Goal: Information Seeking & Learning: Check status

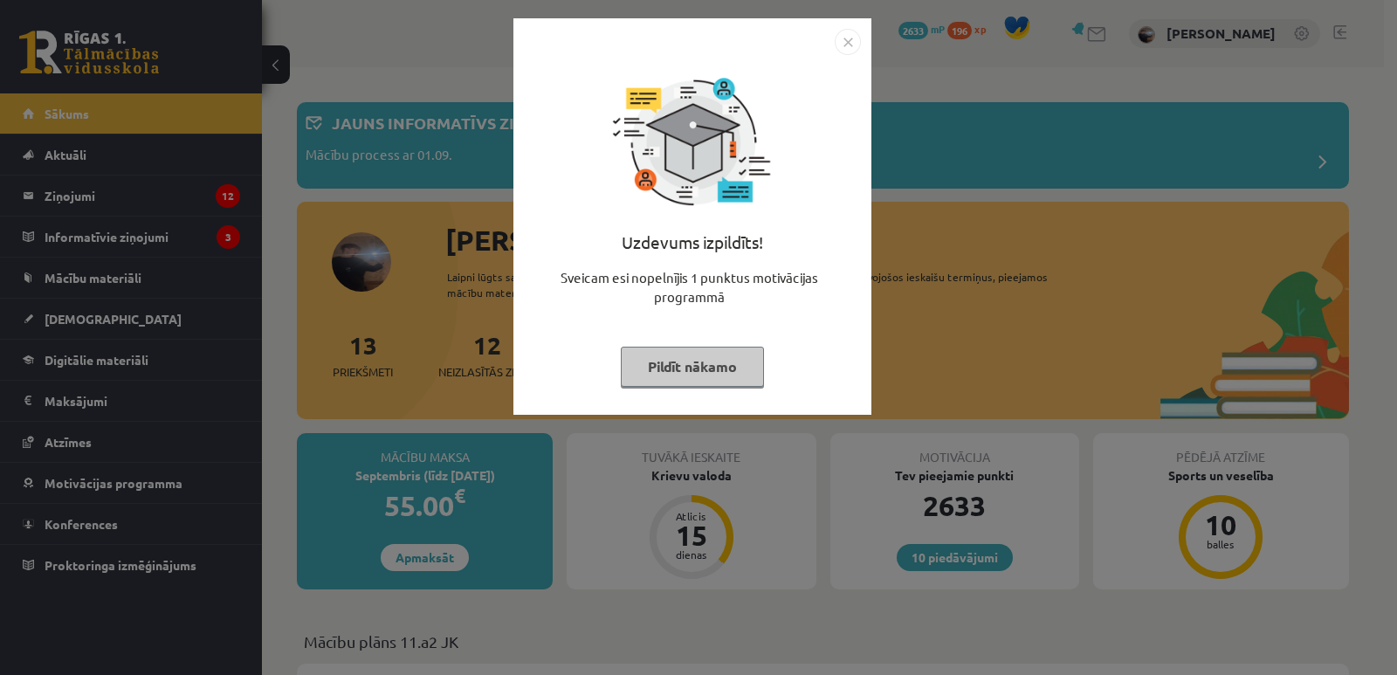
click at [711, 367] on button "Pildīt nākamo" at bounding box center [692, 367] width 143 height 40
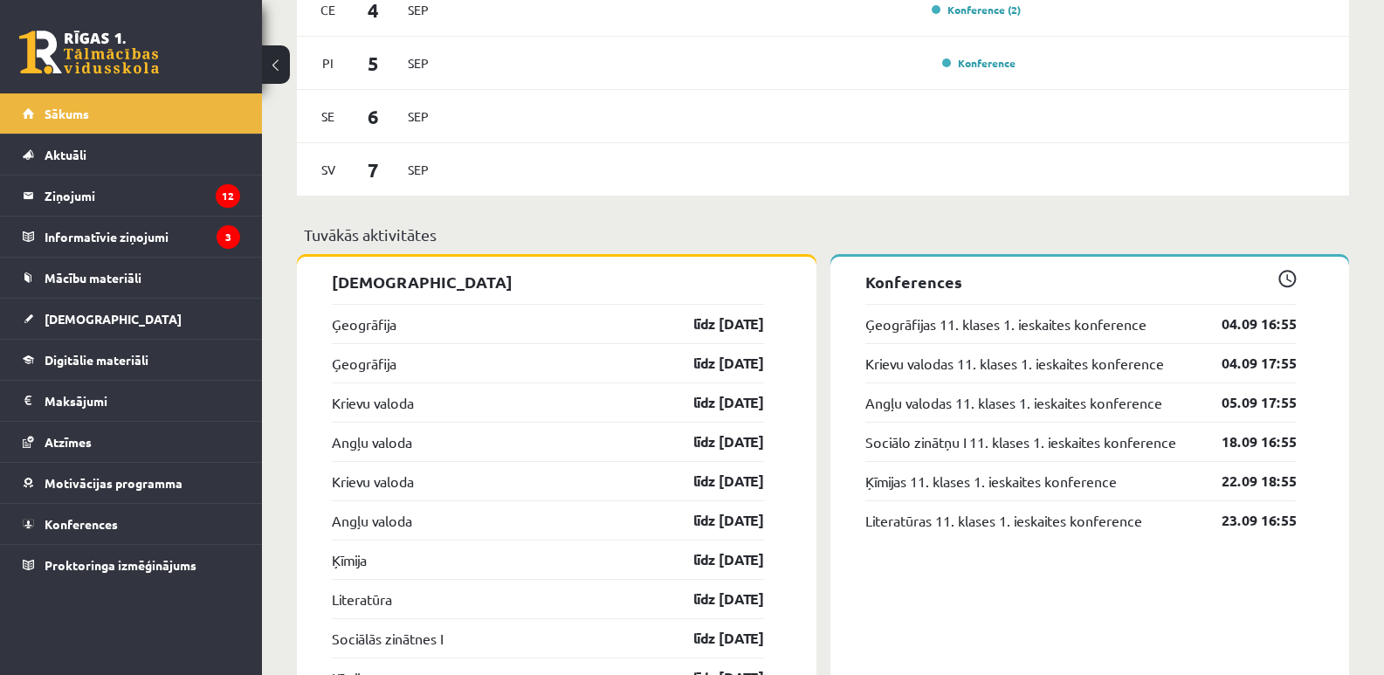
scroll to position [1456, 0]
click at [394, 323] on link "Ģeogrāfija" at bounding box center [364, 322] width 65 height 21
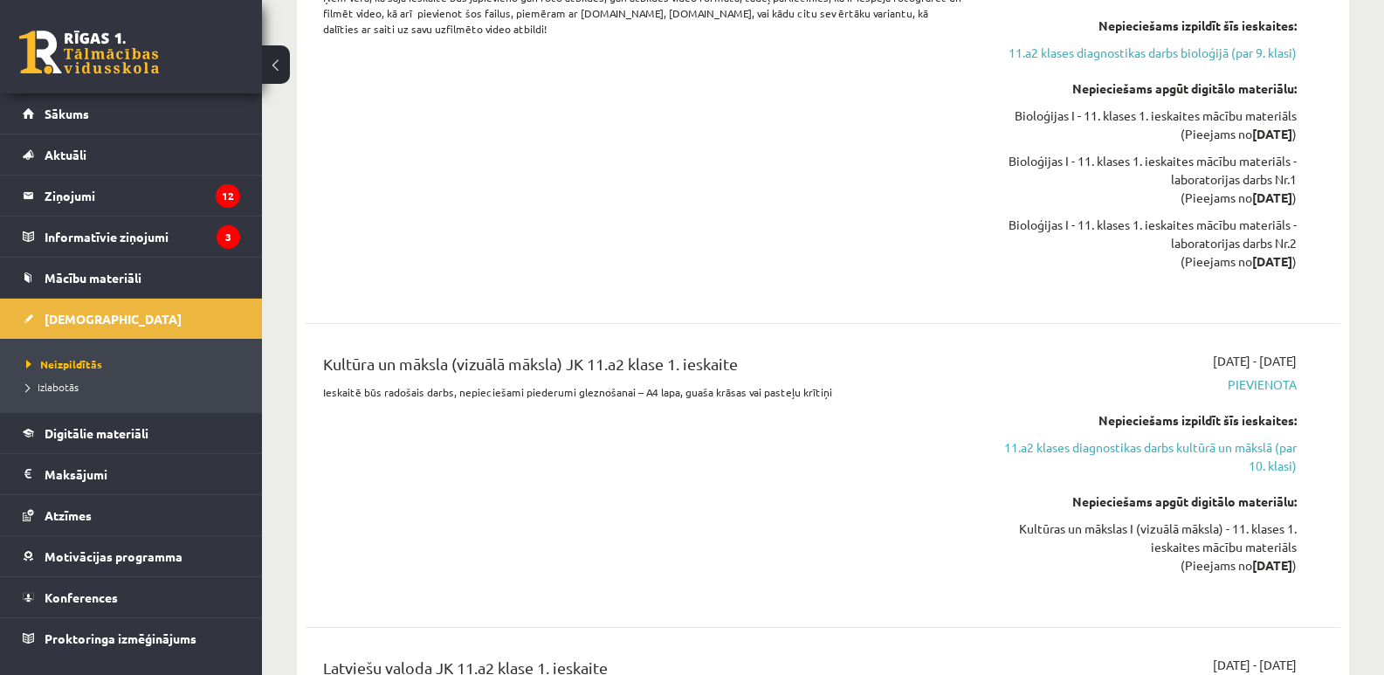
scroll to position [3202, 0]
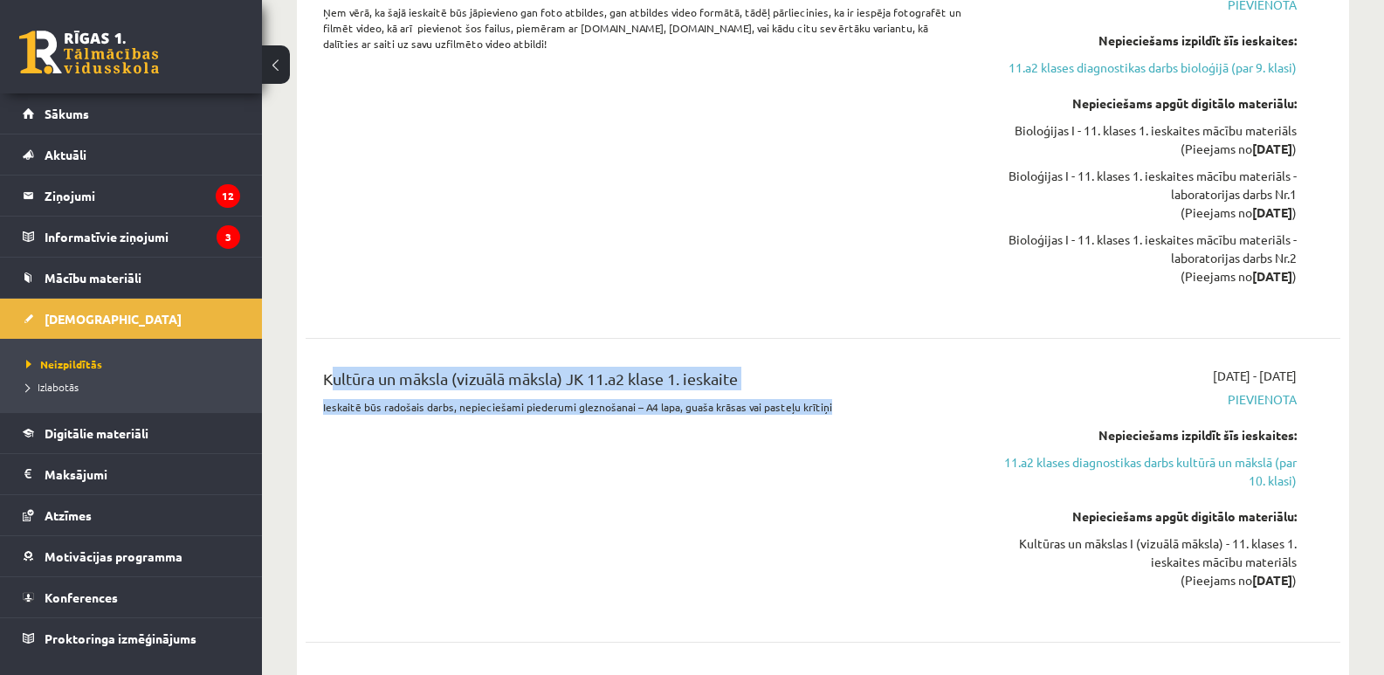
drag, startPoint x: 322, startPoint y: 412, endPoint x: 829, endPoint y: 451, distance: 508.0
click at [829, 451] on div "Kultūra un māksla (vizuālā māksla) JK 11.a2 klase 1. ieskaite Ieskaitē būs rado…" at bounding box center [643, 490] width 666 height 247
click at [856, 399] on div "Kultūra un māksla (vizuālā māksla) JK 11.a2 klase 1. ieskaite" at bounding box center [643, 383] width 640 height 32
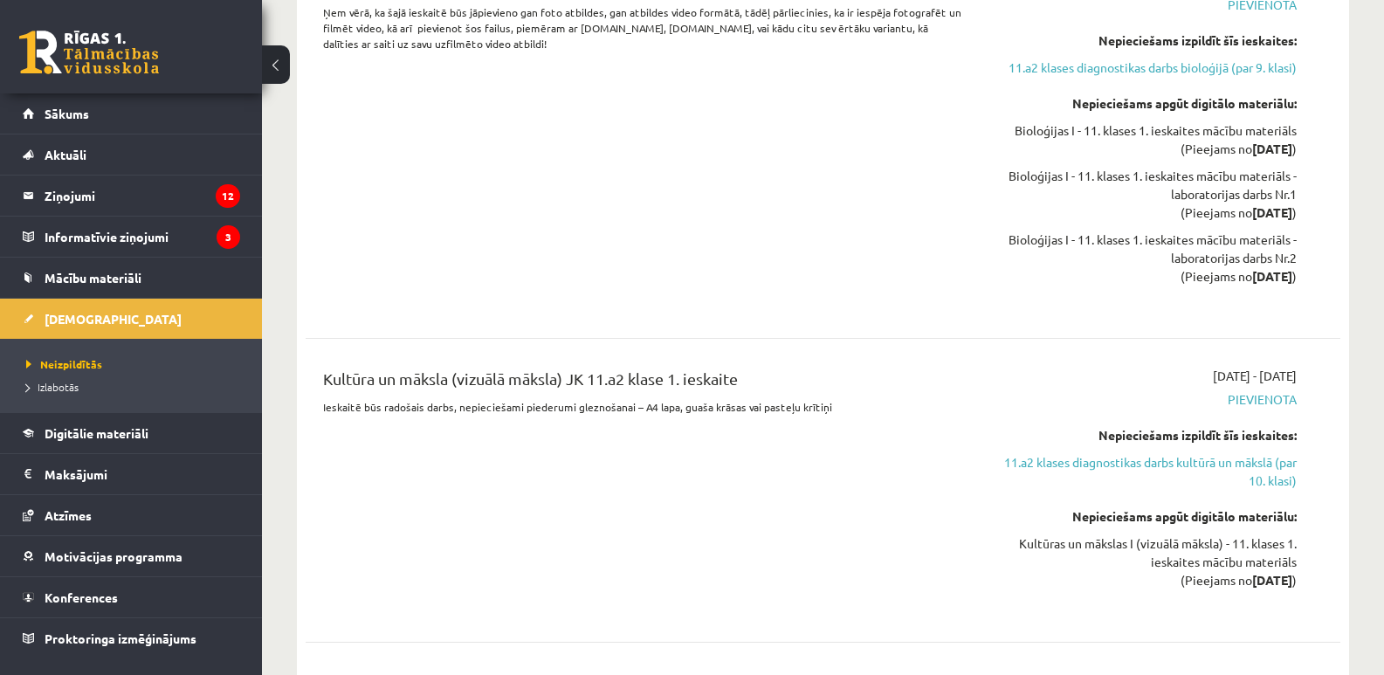
click at [738, 327] on div "Bioloģija JK 11.a2 klase 1. ieskaite Ņem vērā, ka šajā ieskaitē būs jāpievieno …" at bounding box center [823, 141] width 1035 height 373
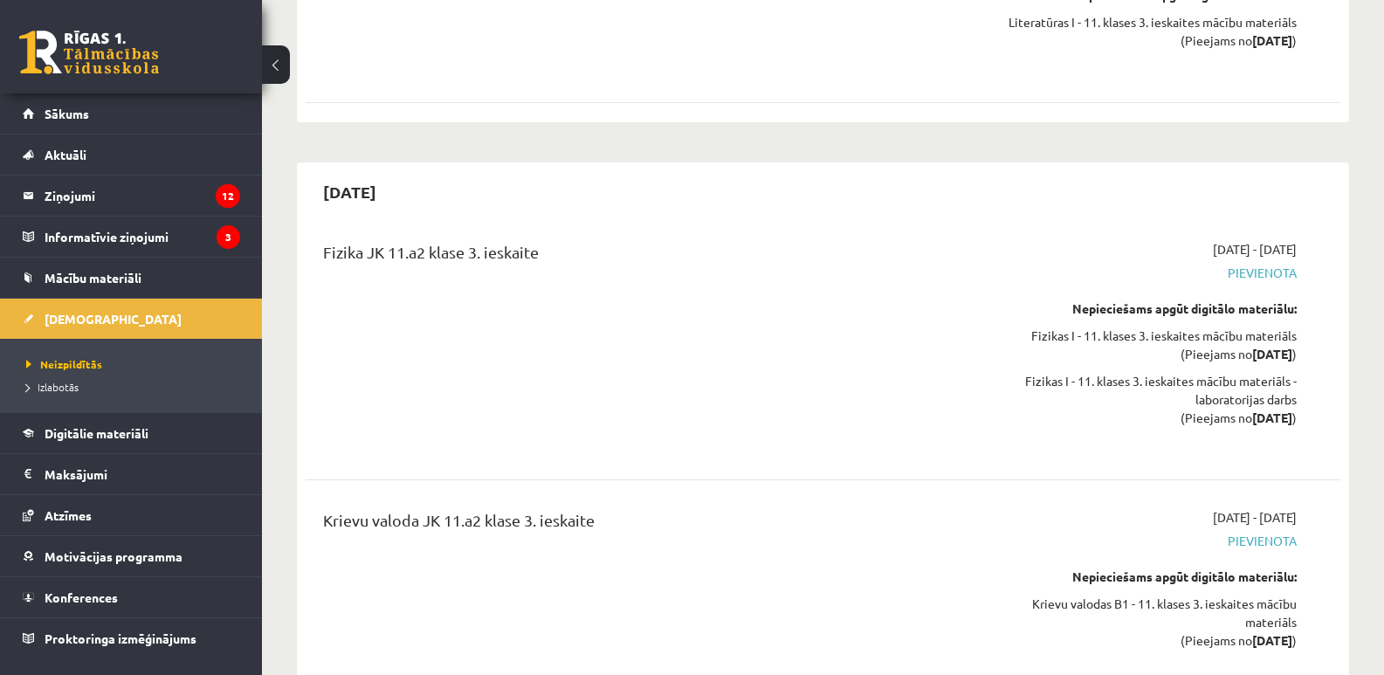
scroll to position [10369, 0]
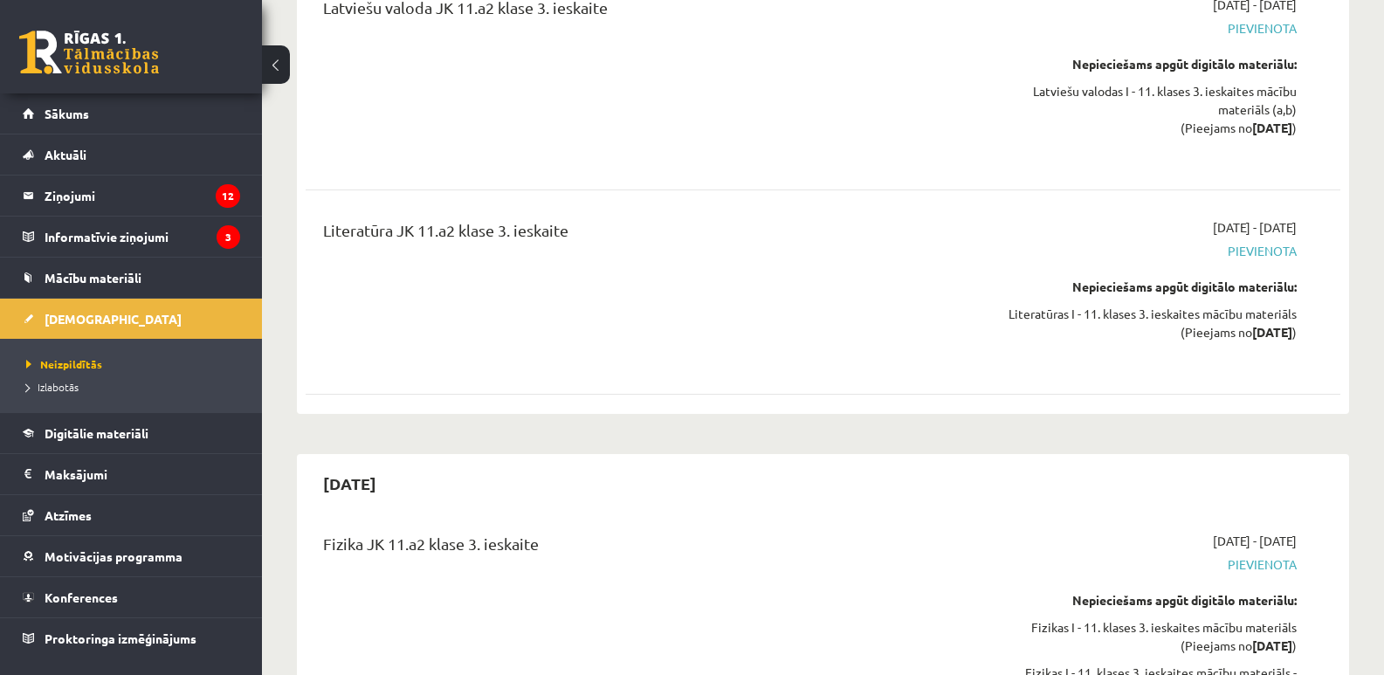
click at [45, 50] on link at bounding box center [89, 53] width 140 height 44
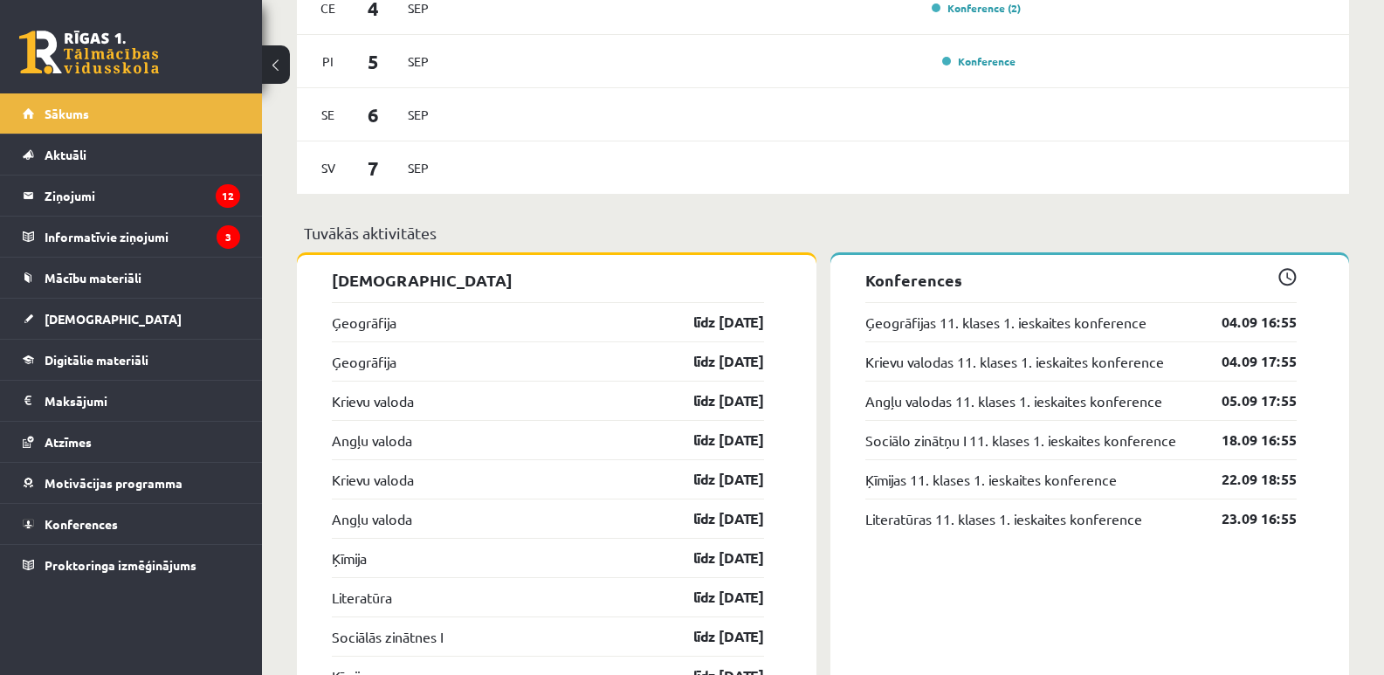
scroll to position [1746, 0]
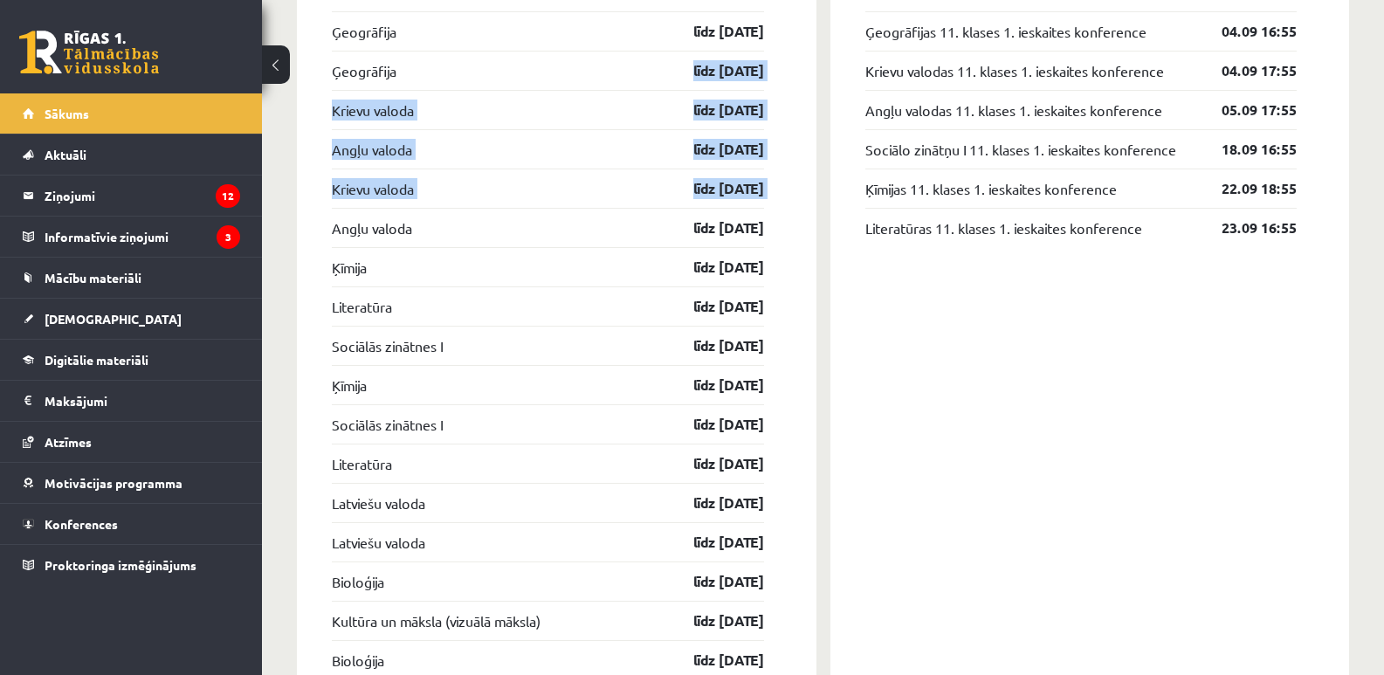
drag, startPoint x: 313, startPoint y: 245, endPoint x: 414, endPoint y: 59, distance: 211.8
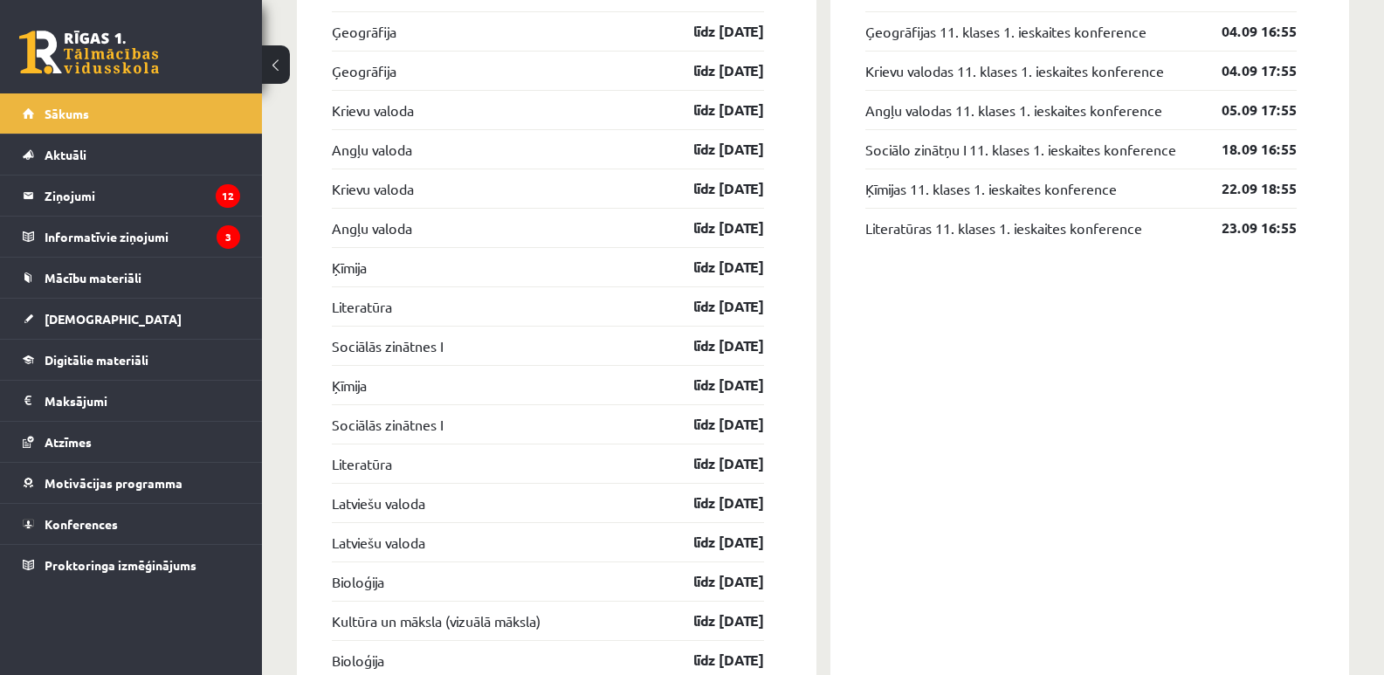
drag, startPoint x: 302, startPoint y: 245, endPoint x: 443, endPoint y: 148, distance: 171.3
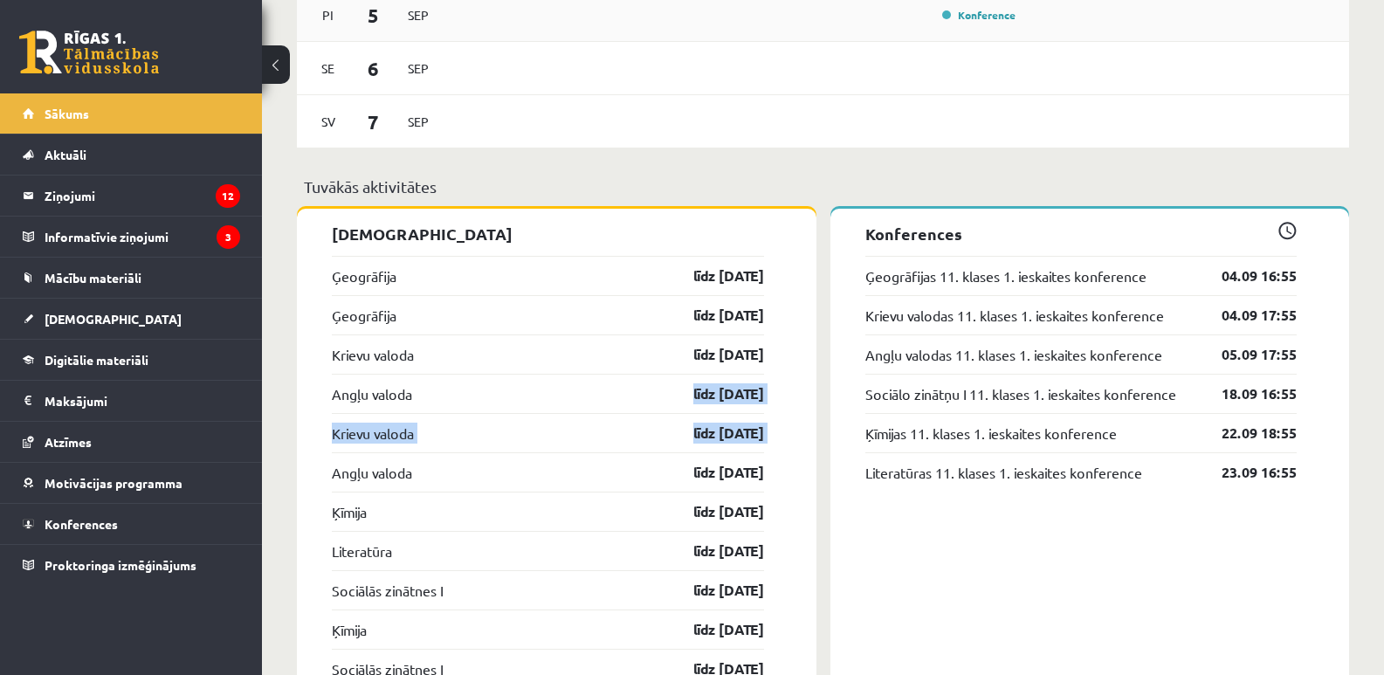
scroll to position [1456, 0]
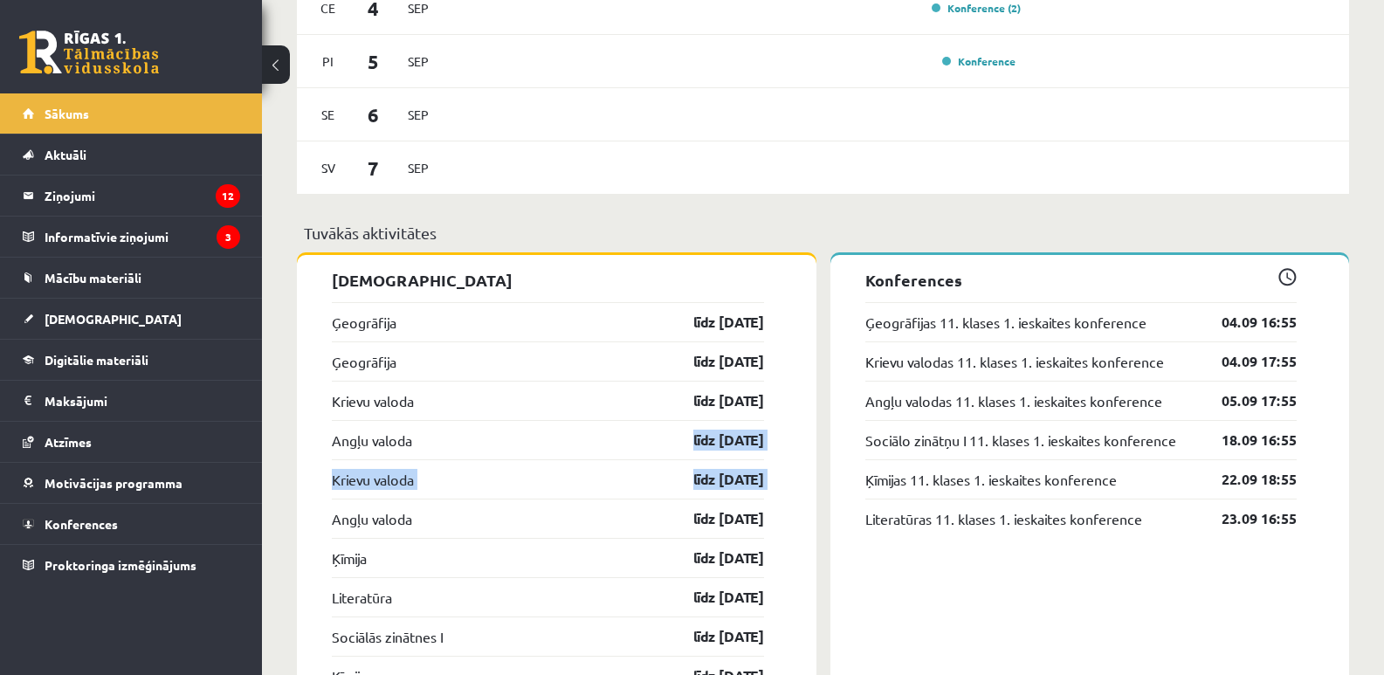
drag, startPoint x: 793, startPoint y: 251, endPoint x: 315, endPoint y: 307, distance: 480.9
drag, startPoint x: 789, startPoint y: 523, endPoint x: 299, endPoint y: 246, distance: 562.7
click at [299, 246] on div "Jauns informatīvs ziņojums! Mācību process ar 01.09. [PERSON_NAME], Mikus! Laip…" at bounding box center [823, 572] width 1052 height 3852
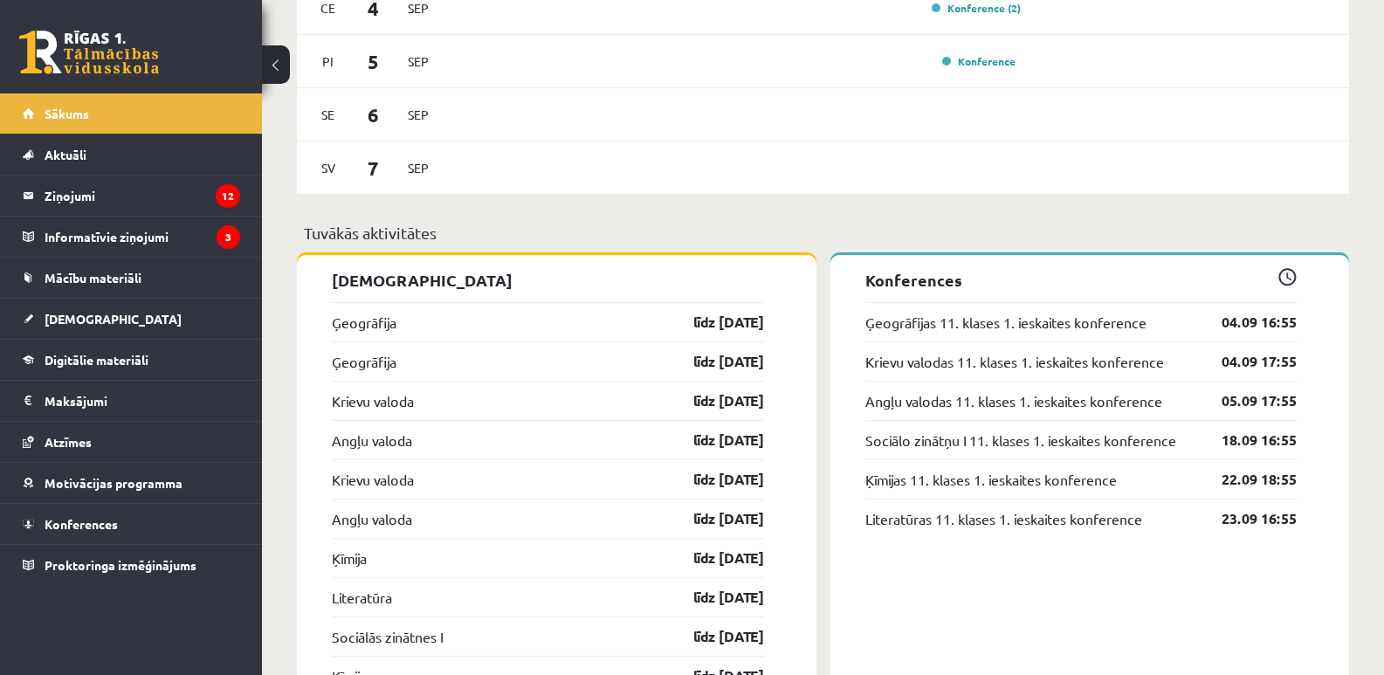
click at [521, 245] on p "Tuvākās aktivitātes" at bounding box center [823, 233] width 1038 height 24
click at [513, 226] on p "Tuvākās aktivitātes" at bounding box center [823, 233] width 1038 height 24
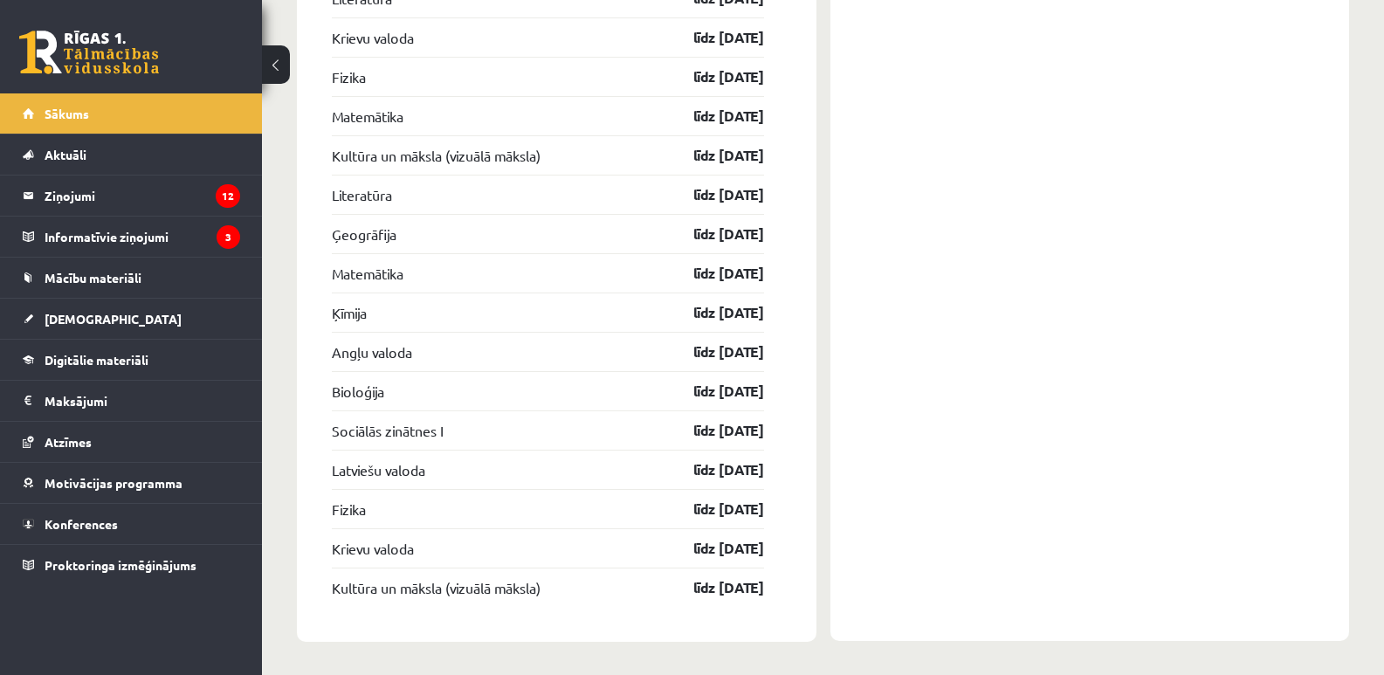
scroll to position [3317, 0]
